Goal: Use online tool/utility: Utilize a website feature to perform a specific function

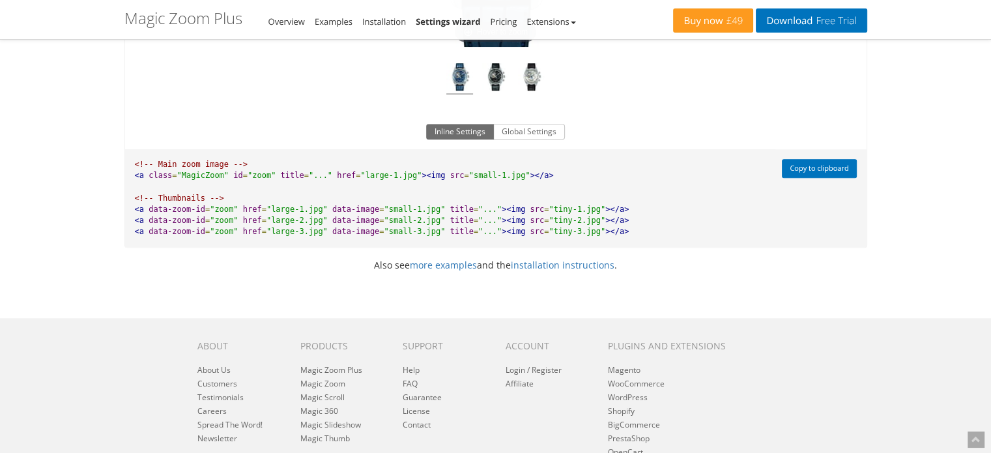
scroll to position [1011, 0]
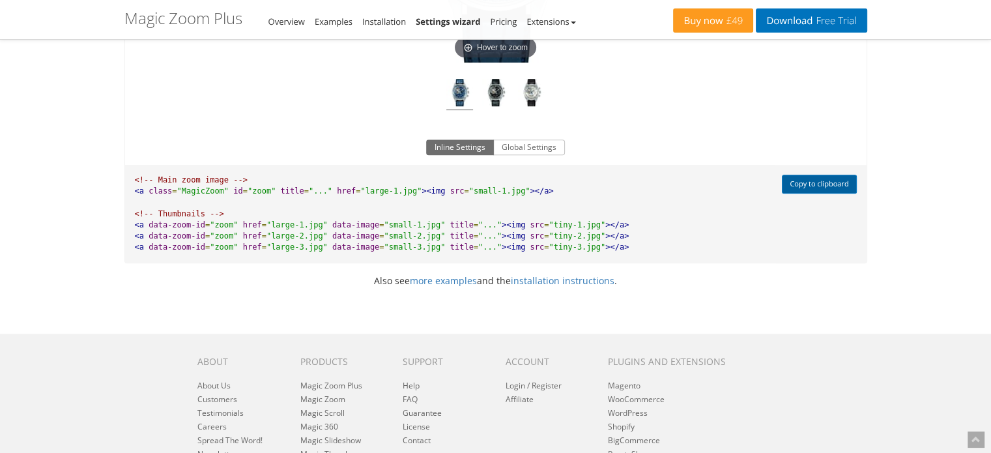
click at [831, 184] on button "Copy to clipboard" at bounding box center [819, 184] width 74 height 19
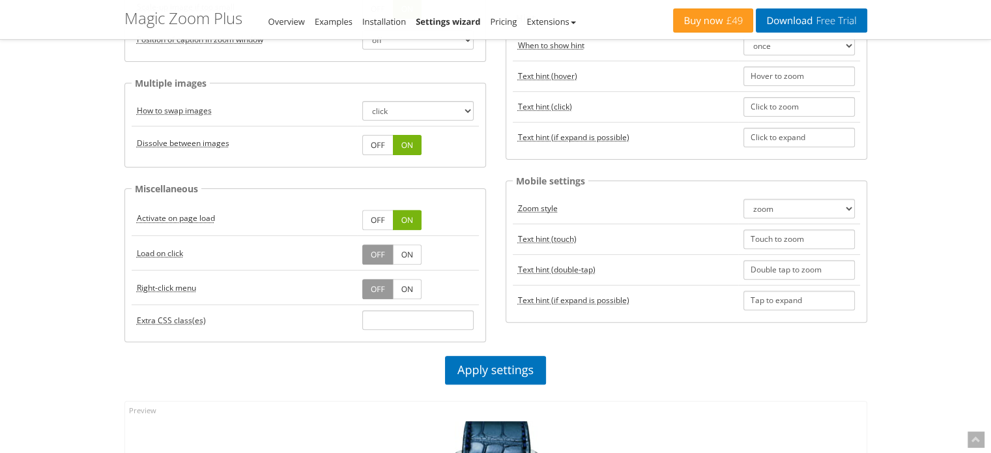
scroll to position [0, 0]
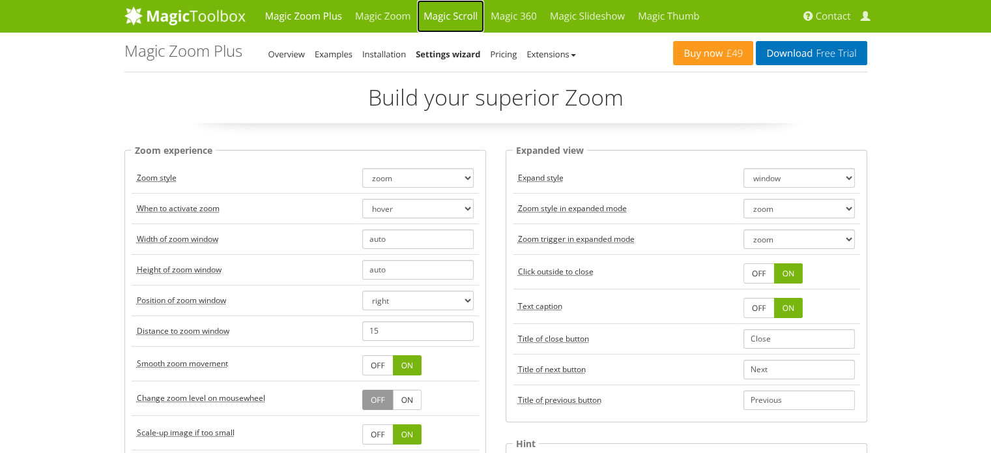
click at [426, 12] on link "Magic Scroll" at bounding box center [450, 16] width 67 height 33
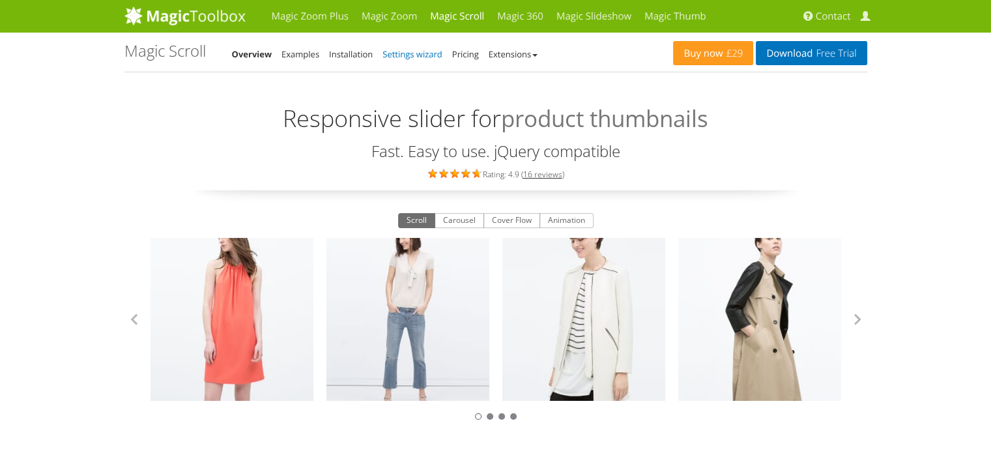
click at [396, 51] on link "Settings wizard" at bounding box center [412, 54] width 60 height 12
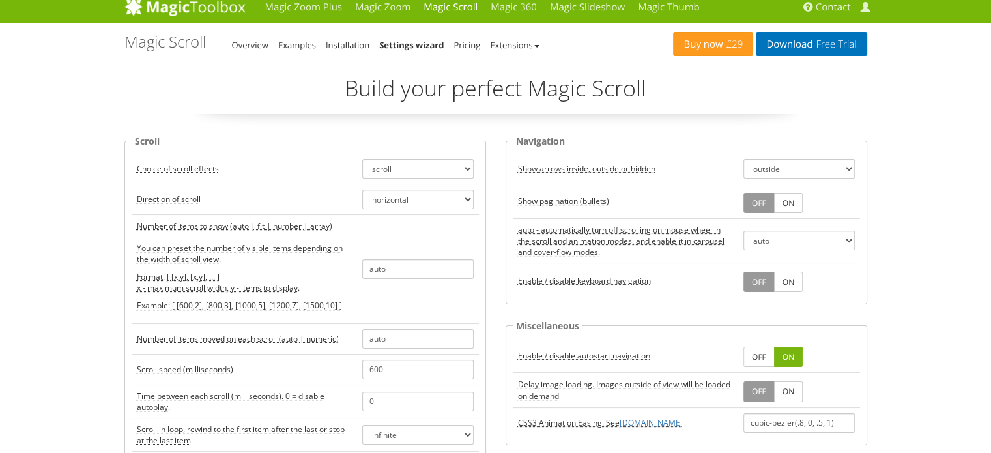
scroll to position [10, 0]
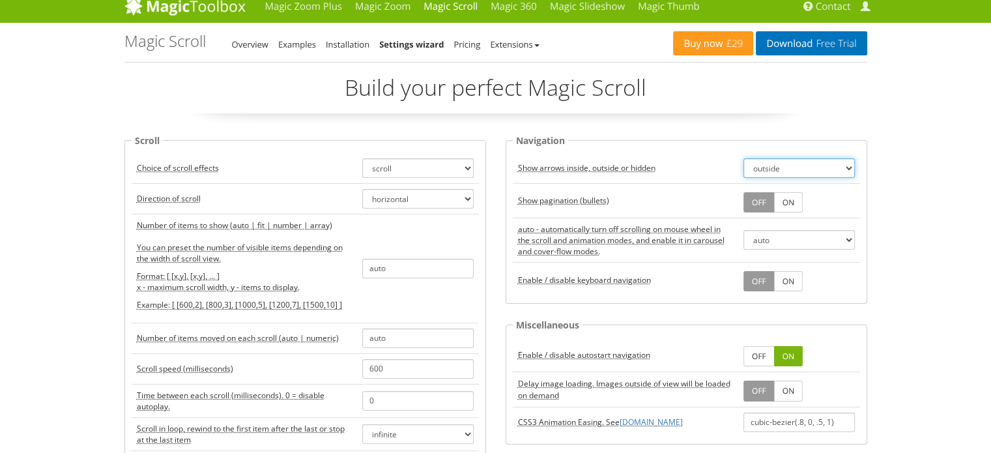
click at [761, 164] on select "outside inside off" at bounding box center [798, 168] width 111 height 20
select select "off"
click at [743, 158] on select "outside inside off" at bounding box center [798, 168] width 111 height 20
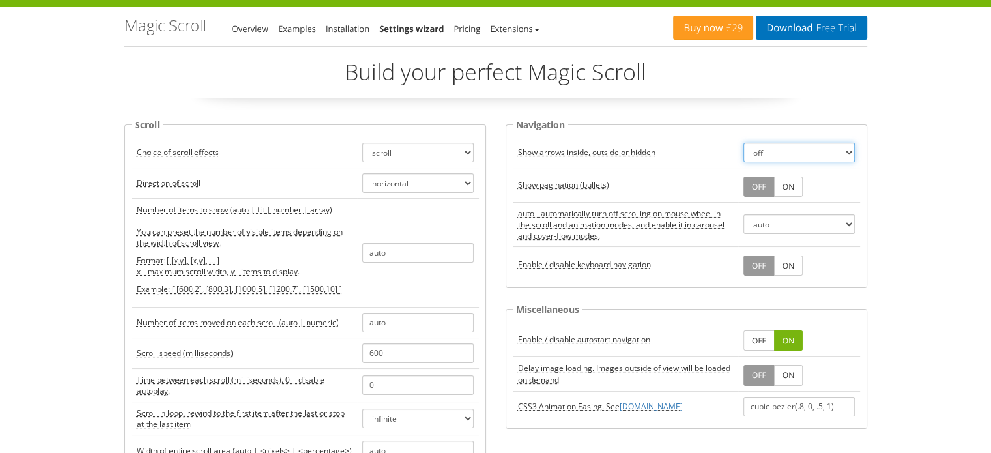
scroll to position [26, 0]
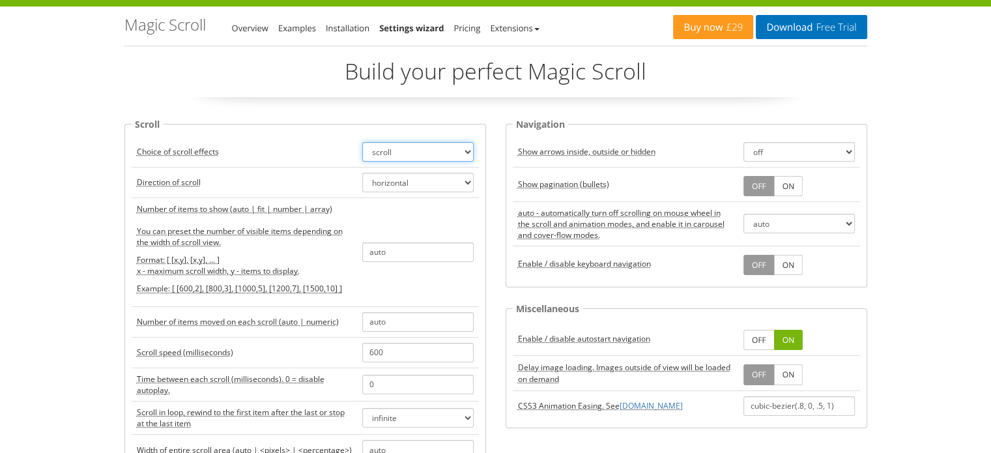
click at [432, 150] on select "scroll carousel cover-flow animation" at bounding box center [417, 152] width 111 height 20
click at [430, 153] on select "scroll carousel cover-flow animation" at bounding box center [417, 152] width 111 height 20
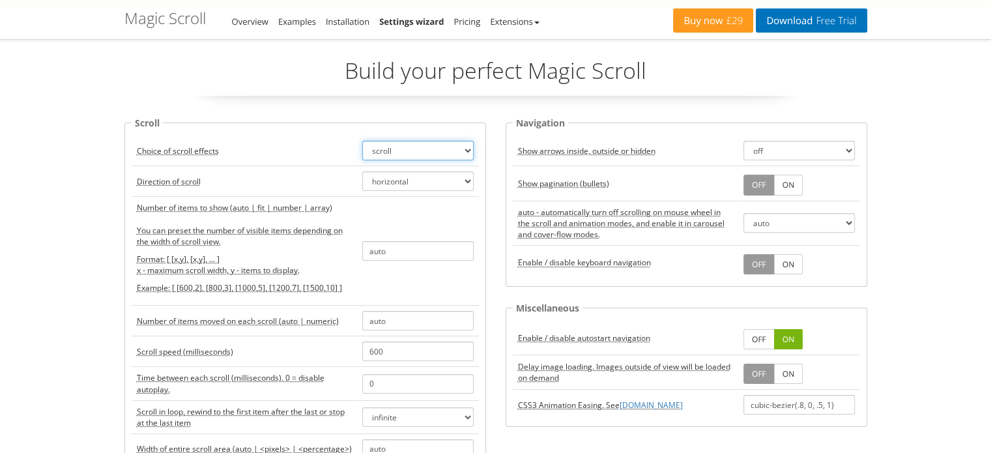
scroll to position [65, 0]
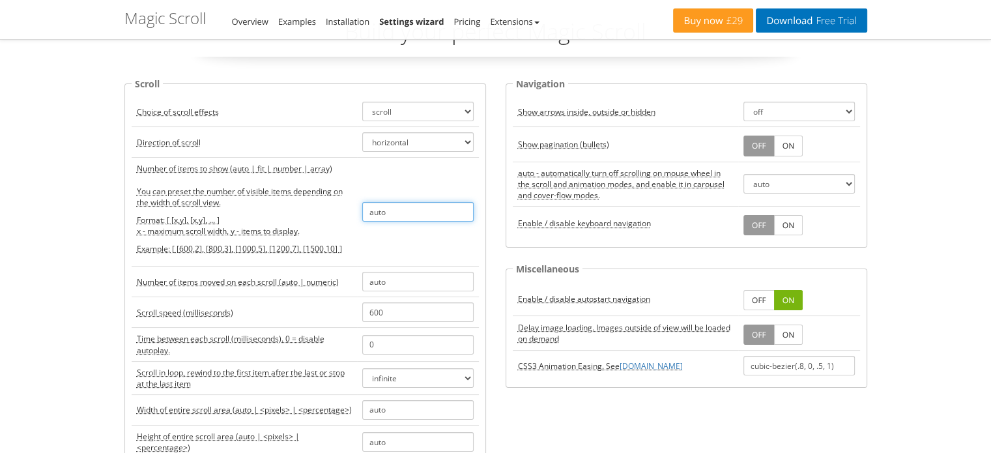
click at [414, 210] on input "auto" at bounding box center [417, 212] width 111 height 20
type input "1"
click at [478, 234] on td "1" at bounding box center [418, 212] width 122 height 109
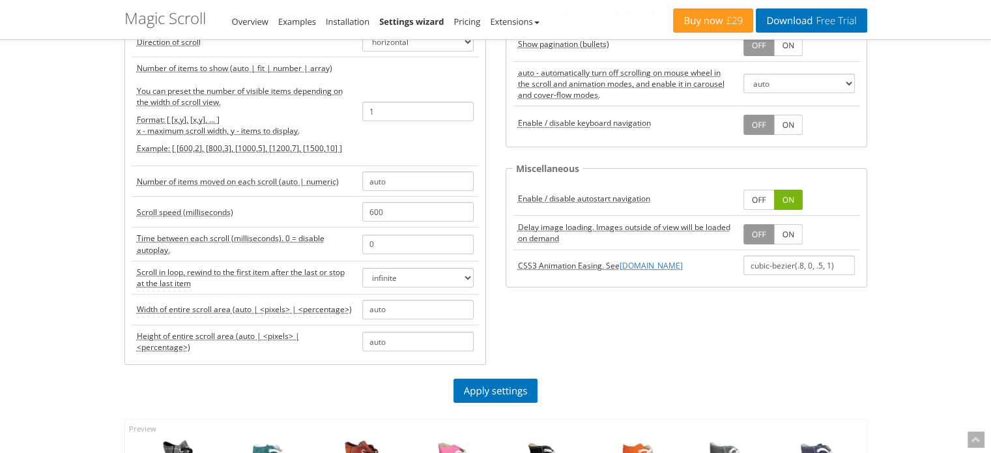
scroll to position [184, 0]
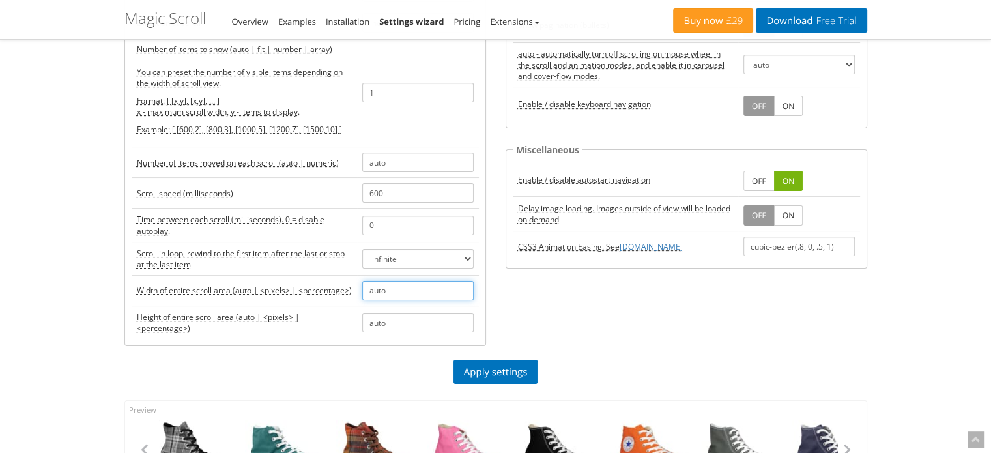
click at [378, 286] on input "auto" at bounding box center [417, 291] width 111 height 20
type input "300px"
click at [376, 314] on input "auto" at bounding box center [417, 323] width 111 height 20
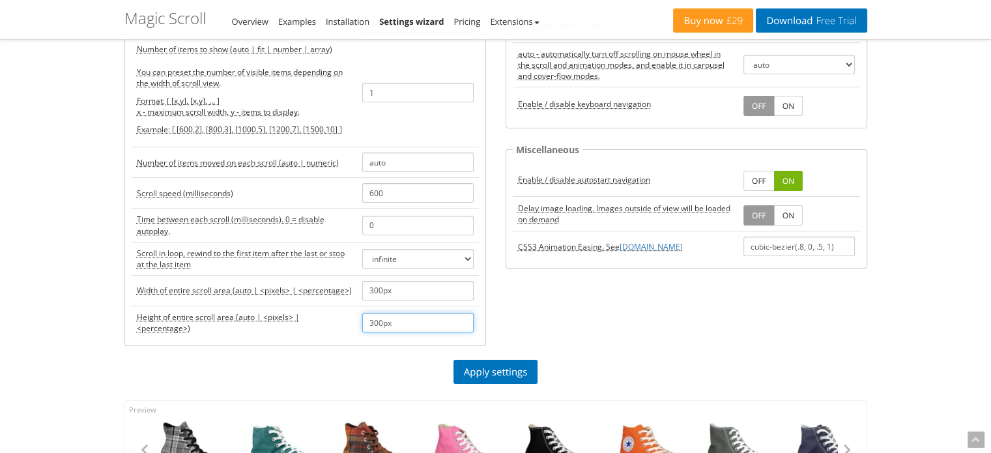
type input "300px"
click at [498, 296] on div "Scroll Choice of scroll effects scroll carousel cover-flow animation Direction …" at bounding box center [496, 158] width 762 height 403
click at [464, 382] on link "Apply settings" at bounding box center [495, 372] width 85 height 24
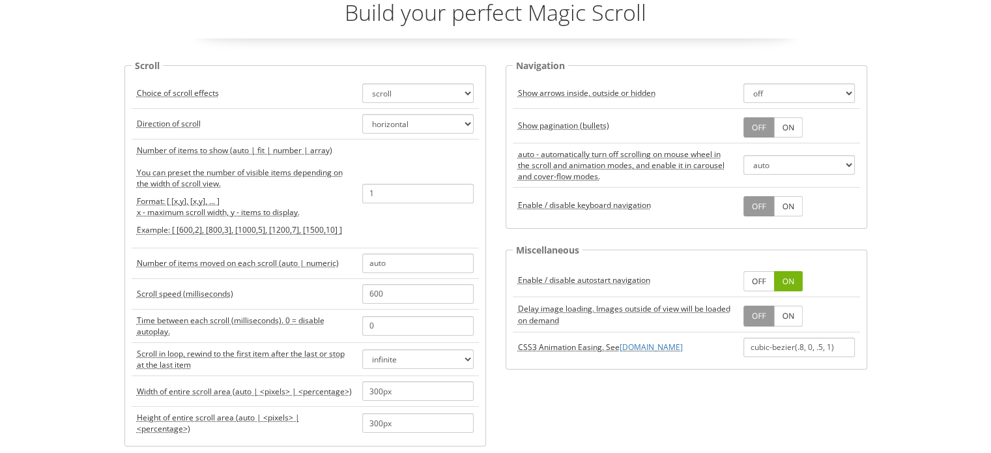
scroll to position [0, 0]
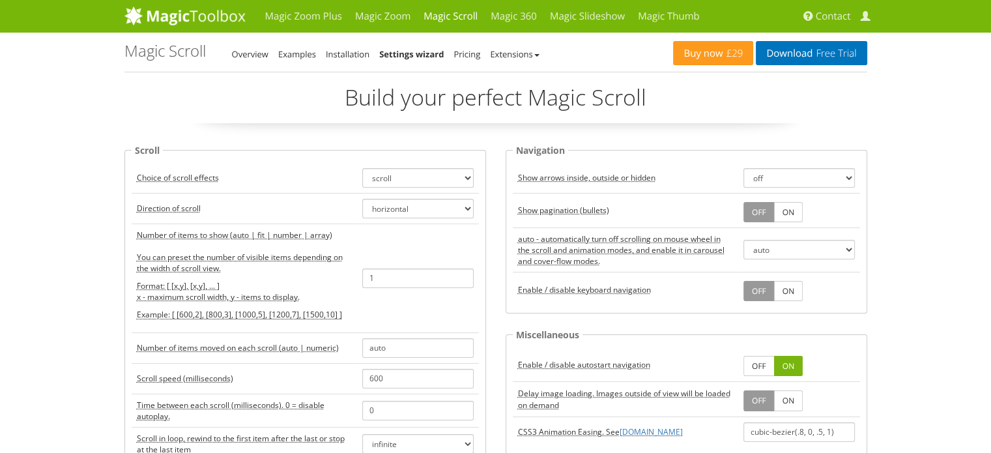
click at [782, 214] on link "ON" at bounding box center [788, 212] width 29 height 20
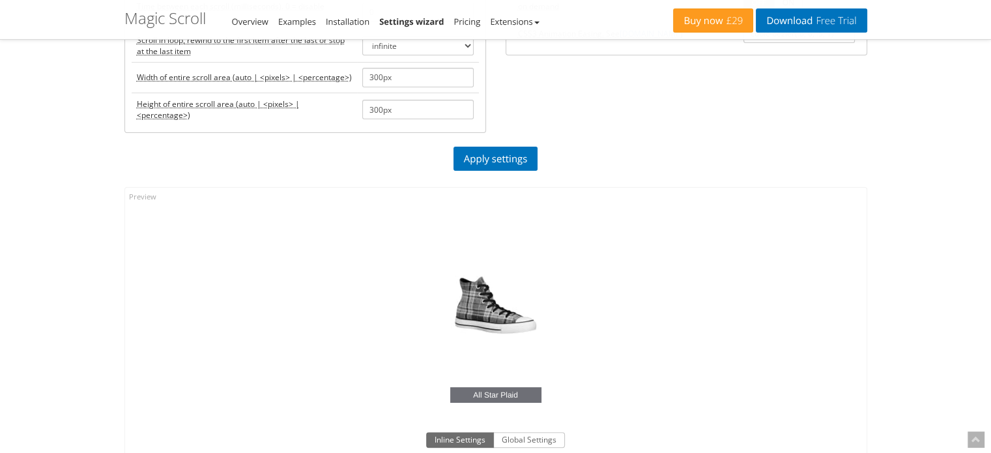
scroll to position [396, 0]
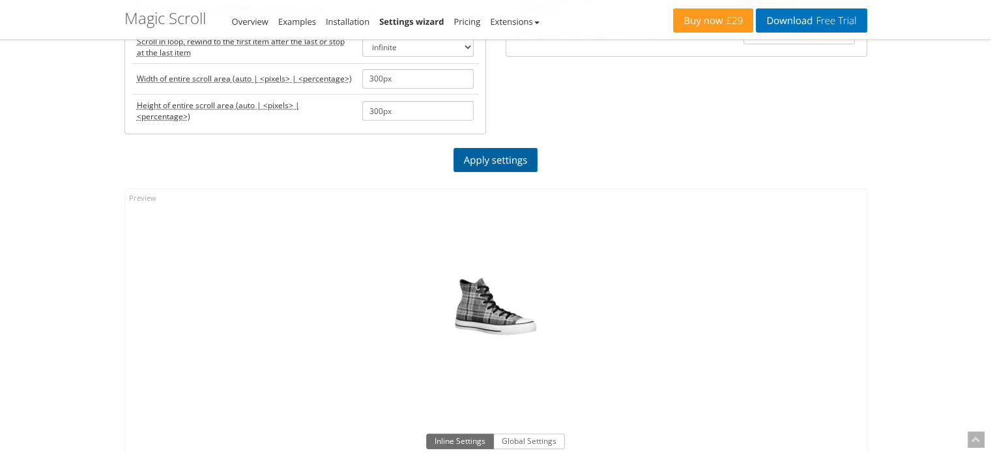
click at [505, 153] on link "Apply settings" at bounding box center [495, 160] width 85 height 24
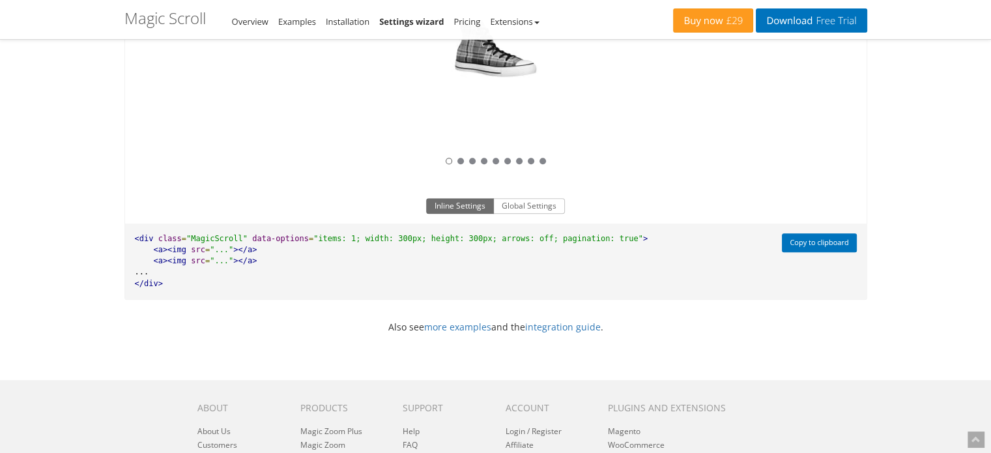
scroll to position [655, 0]
click at [517, 270] on pre "<div class = "MagicScroll" data-options = "items: 1; width: 300px; height: 300p…" at bounding box center [450, 260] width 650 height 76
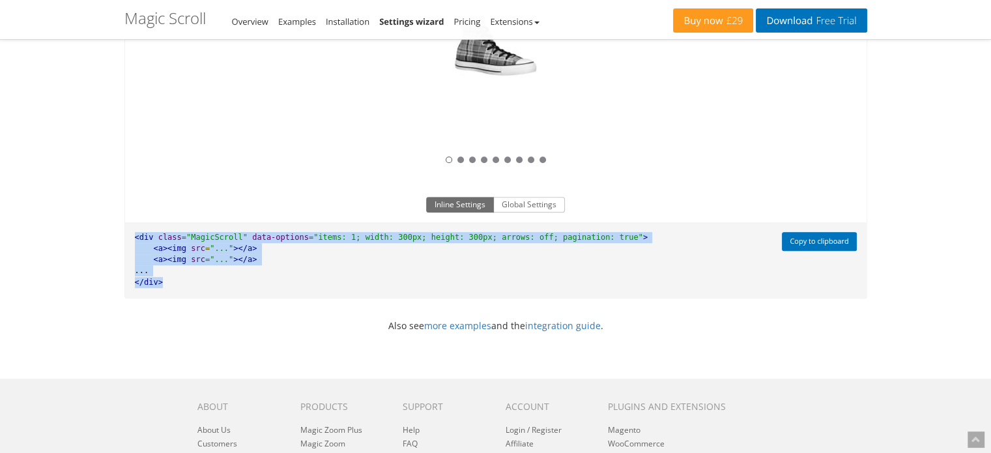
drag, startPoint x: 199, startPoint y: 283, endPoint x: 131, endPoint y: 233, distance: 84.3
click at [131, 233] on pre "<div class = "MagicScroll" data-options = "items: 1; width: 300px; height: 300p…" at bounding box center [450, 260] width 650 height 76
copy pre "<div class = "MagicScroll" data-options = "items: 1; width: 300px; height: 300p…"
click at [253, 251] on pre "<div class = "MagicScroll" data-options = "items: 1; width: 300px; height: 300p…" at bounding box center [450, 260] width 650 height 76
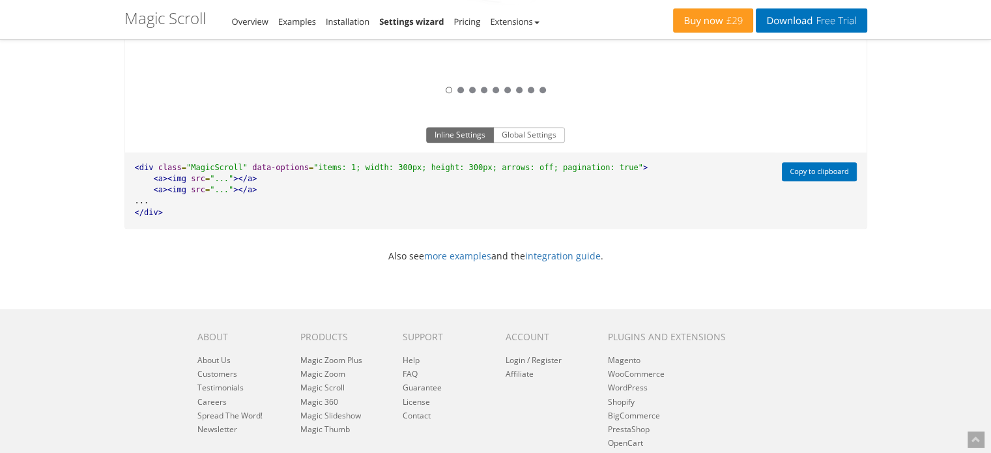
scroll to position [724, 0]
click at [821, 174] on button "Copy to clipboard" at bounding box center [819, 172] width 74 height 19
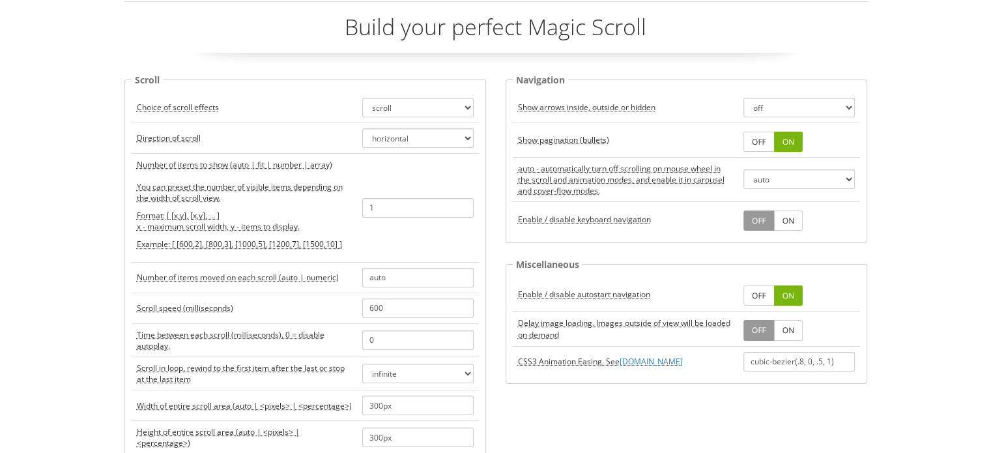
scroll to position [0, 0]
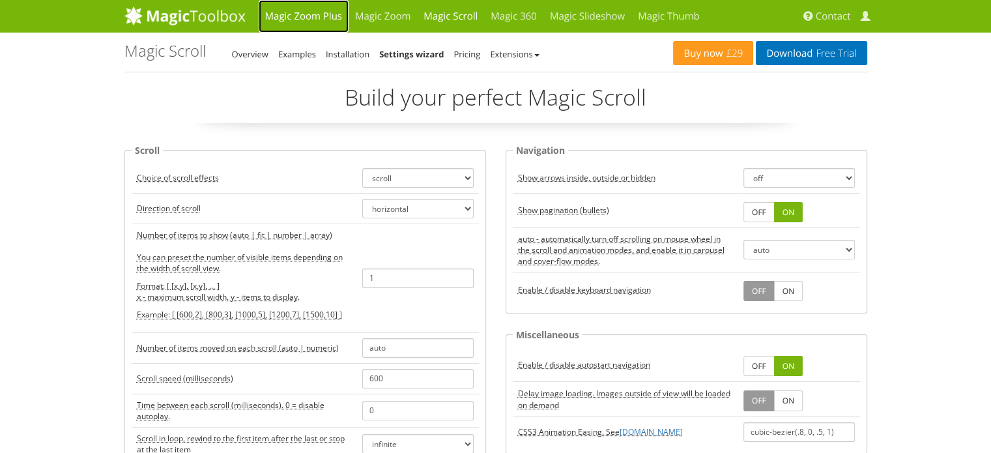
click at [307, 16] on link "Magic Zoom Plus" at bounding box center [304, 16] width 90 height 33
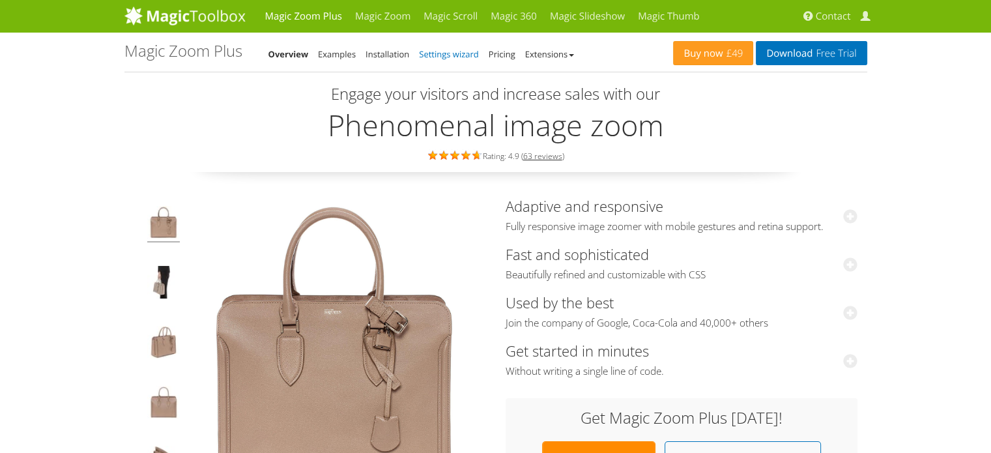
click at [453, 57] on link "Settings wizard" at bounding box center [449, 54] width 60 height 12
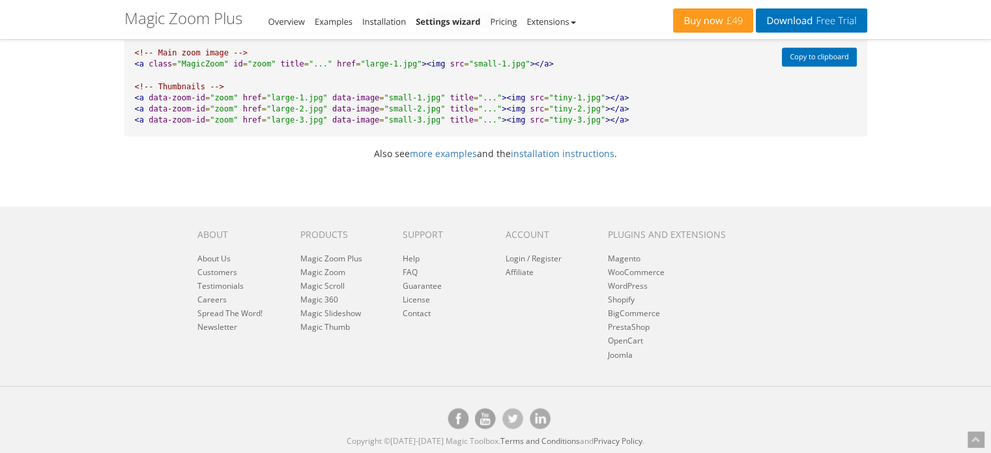
scroll to position [1079, 0]
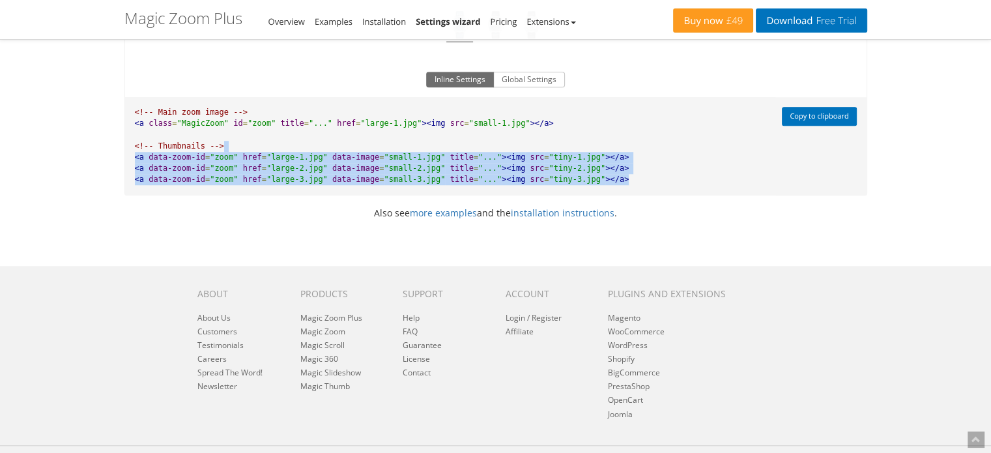
drag, startPoint x: 593, startPoint y: 187, endPoint x: 214, endPoint y: 158, distance: 380.2
click at [214, 158] on pre "<!-- Main zoom image --> <a class = "MagicZoom" id = "zoom" title = "..." href …" at bounding box center [450, 146] width 650 height 98
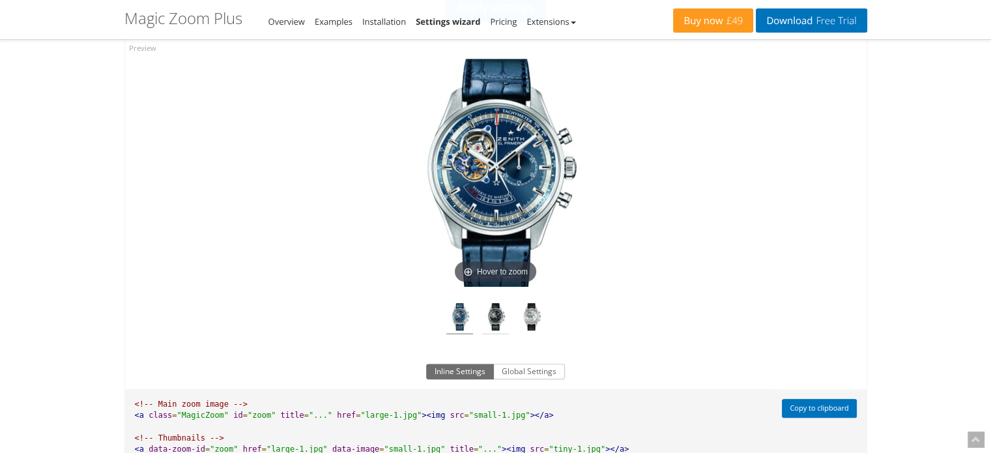
scroll to position [787, 0]
